Goal: Participate in discussion

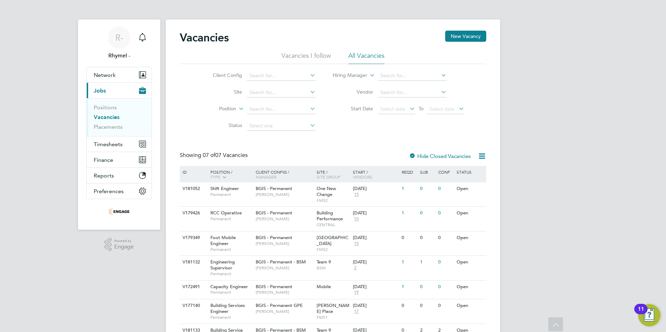
scroll to position [41, 0]
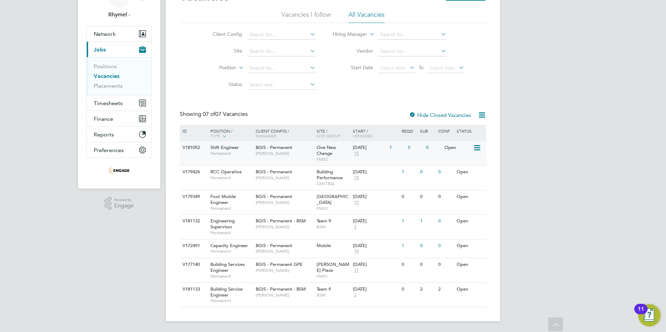
click at [200, 144] on div "V181052" at bounding box center [193, 147] width 24 height 13
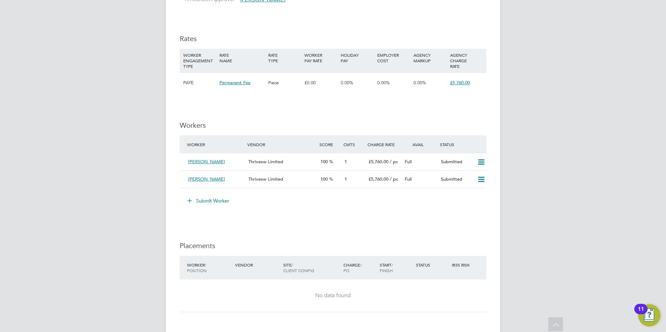
scroll to position [822, 0]
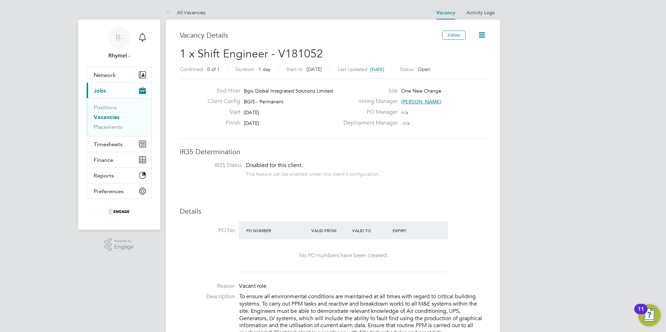
click at [108, 117] on link "Vacancies" at bounding box center [107, 117] width 26 height 7
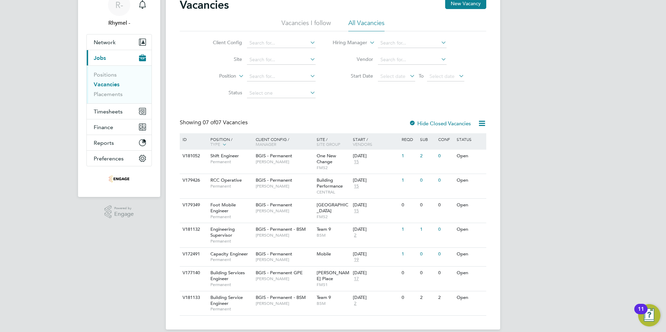
scroll to position [41, 0]
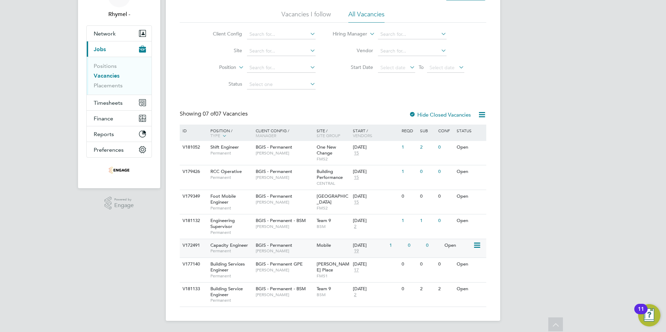
click at [227, 243] on span "Capacity Engineer" at bounding box center [229, 245] width 38 height 6
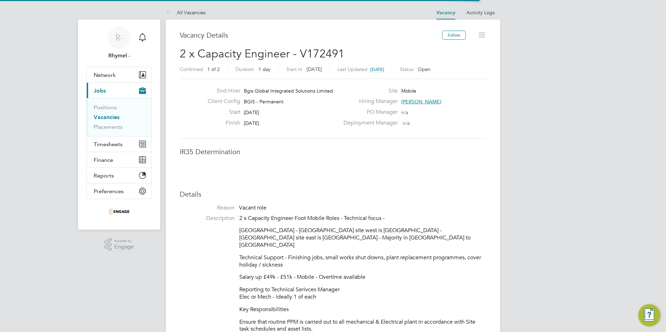
scroll to position [21, 49]
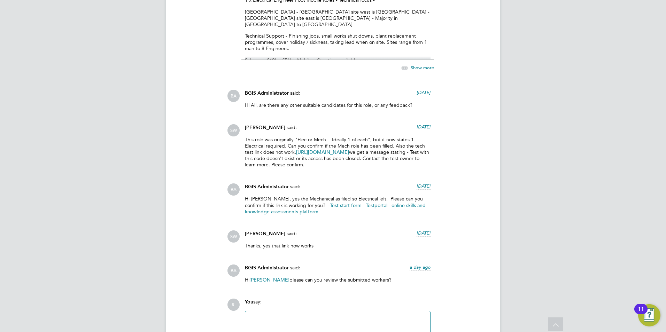
scroll to position [2116, 0]
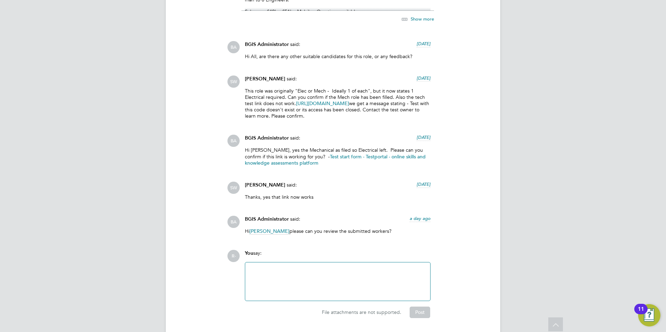
click at [317, 267] on div at bounding box center [337, 282] width 177 height 30
click at [423, 307] on button "Post" at bounding box center [419, 312] width 21 height 11
